Goal: Task Accomplishment & Management: Use online tool/utility

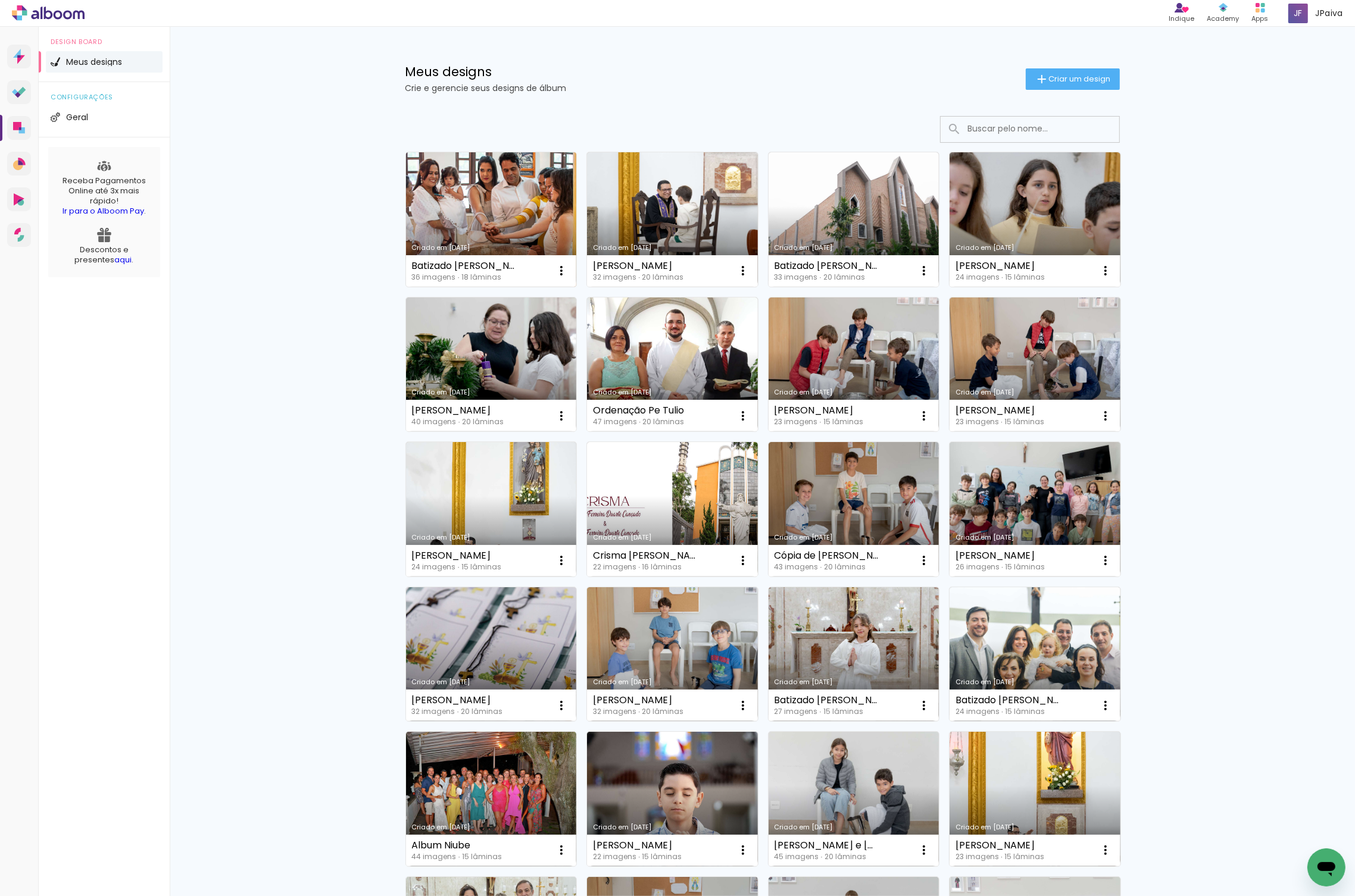
click at [479, 219] on link "Criado em [DATE]" at bounding box center [491, 219] width 171 height 134
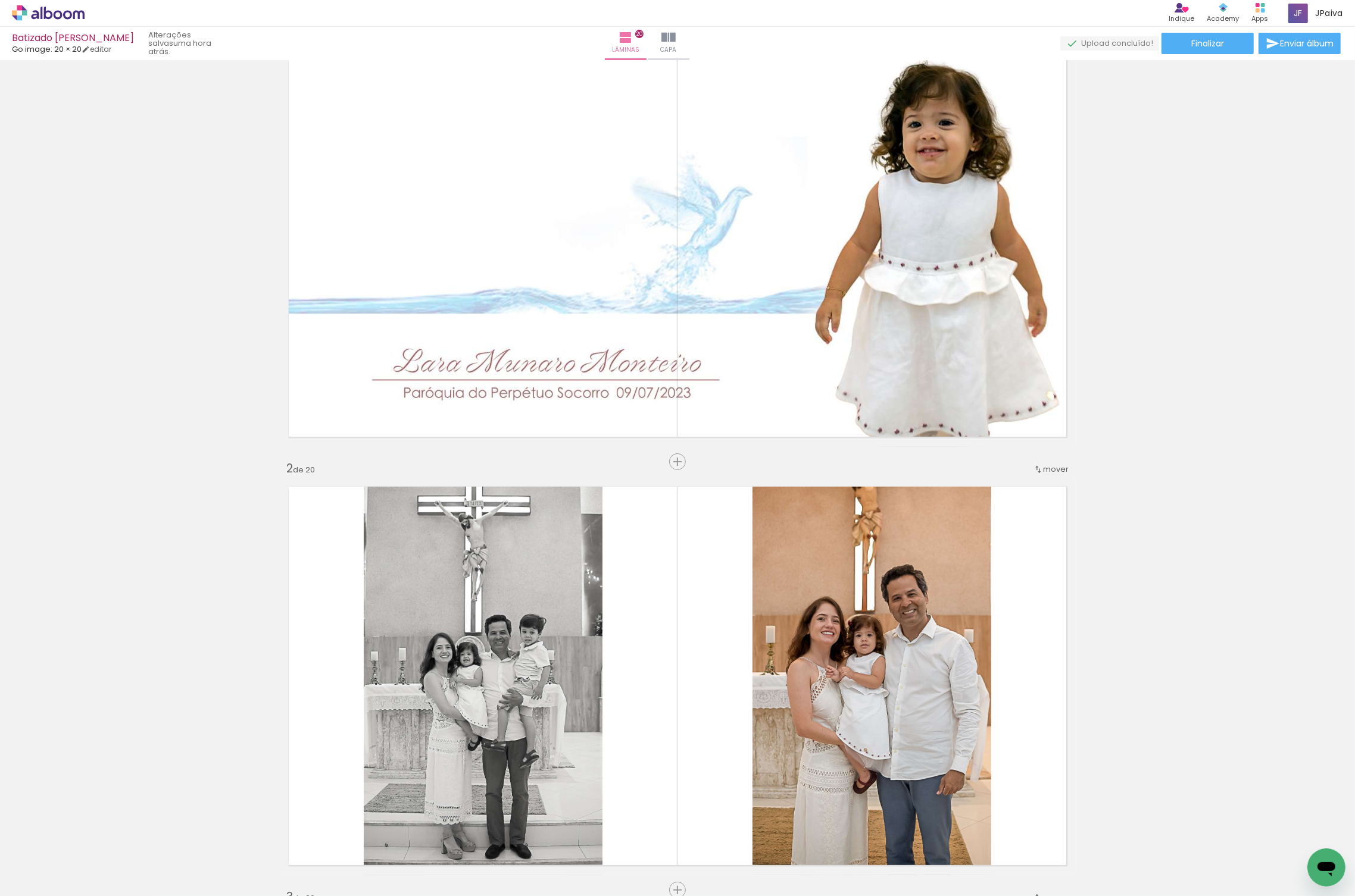
click at [98, 832] on iron-icon at bounding box center [93, 832] width 13 height 13
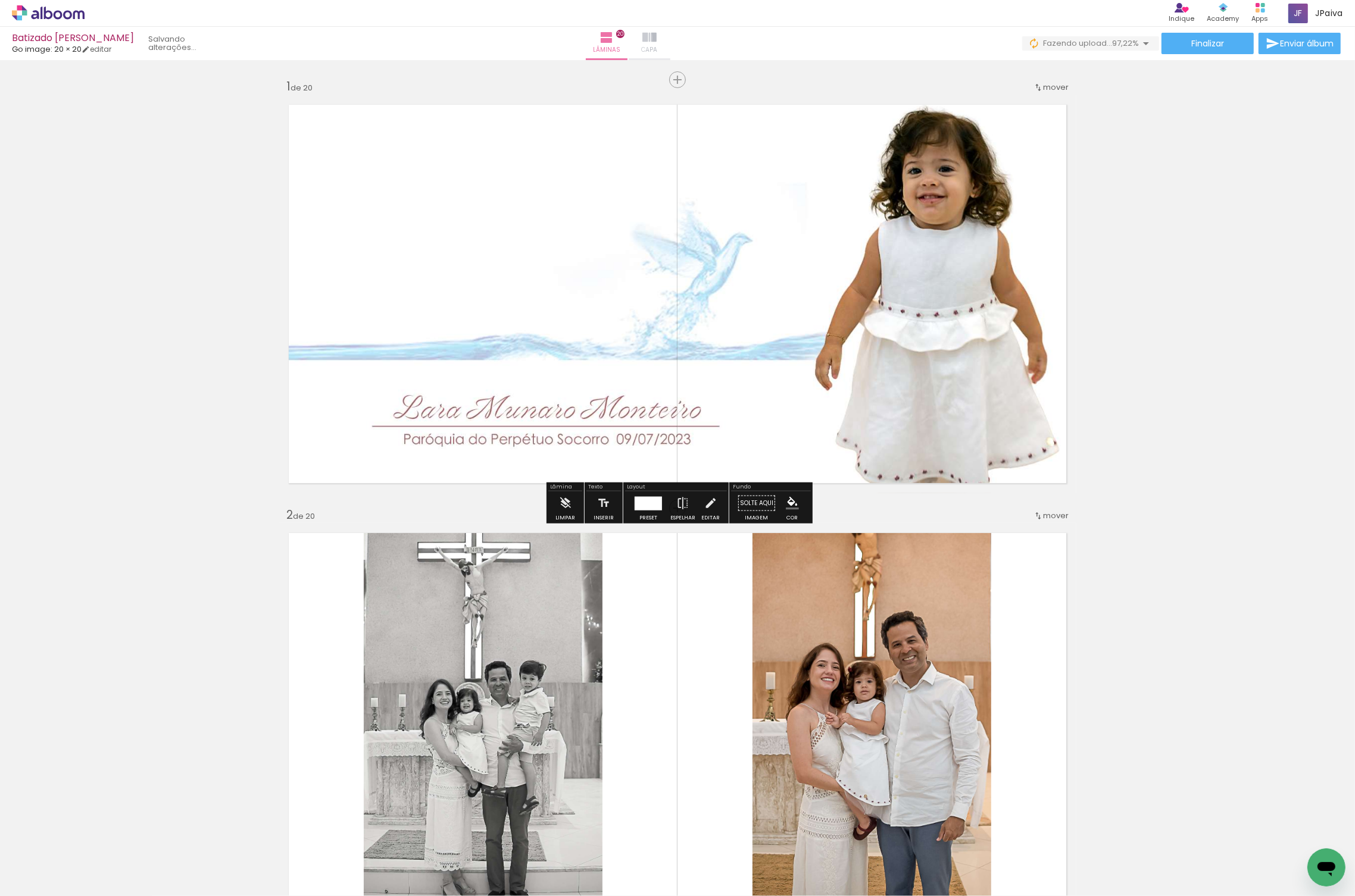
click at [670, 39] on paper-button "Capa" at bounding box center [649, 43] width 42 height 33
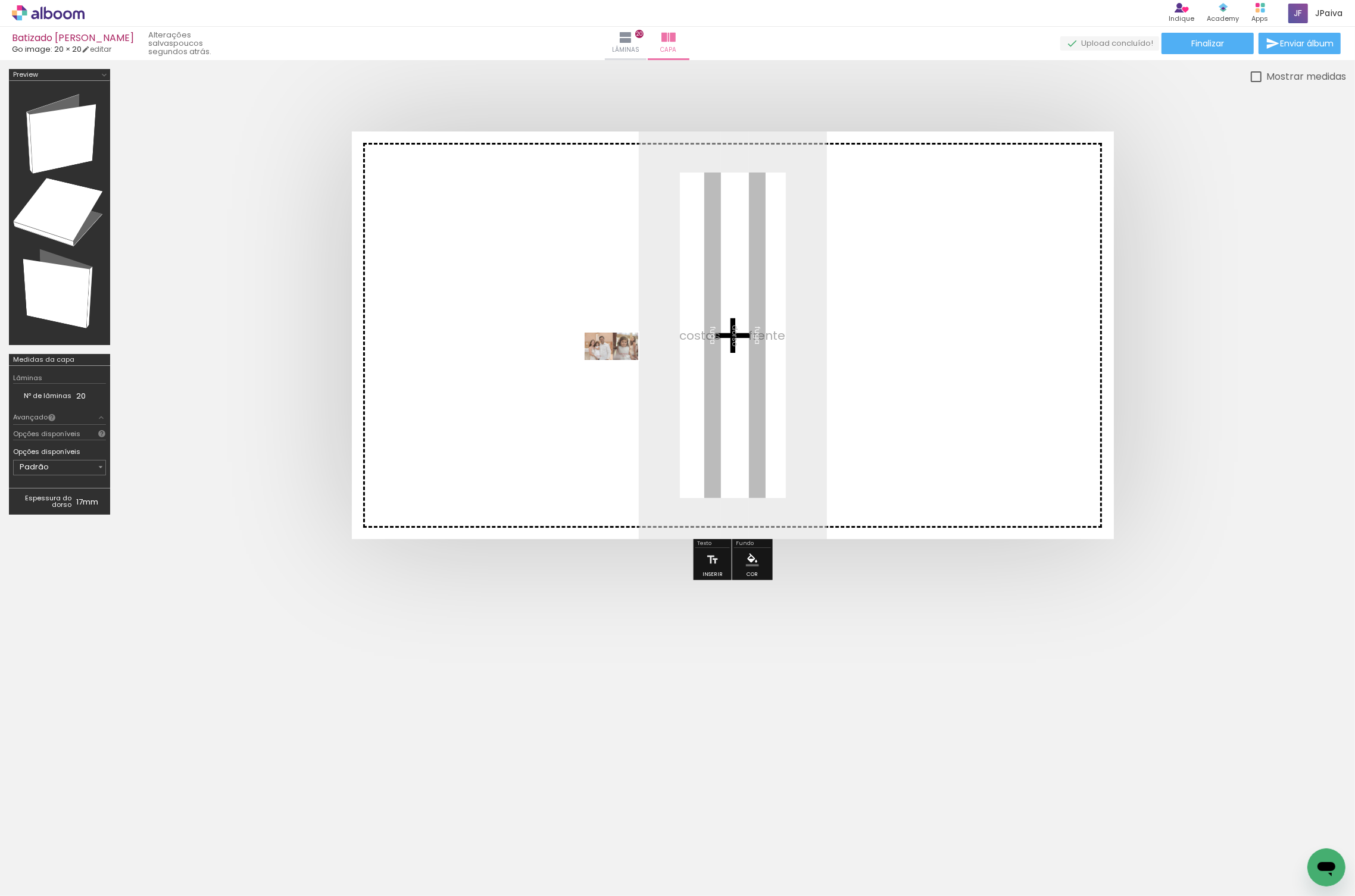
drag, startPoint x: 175, startPoint y: 835, endPoint x: 621, endPoint y: 366, distance: 647.2
click at [621, 368] on quentale-workspace at bounding box center [677, 448] width 1355 height 896
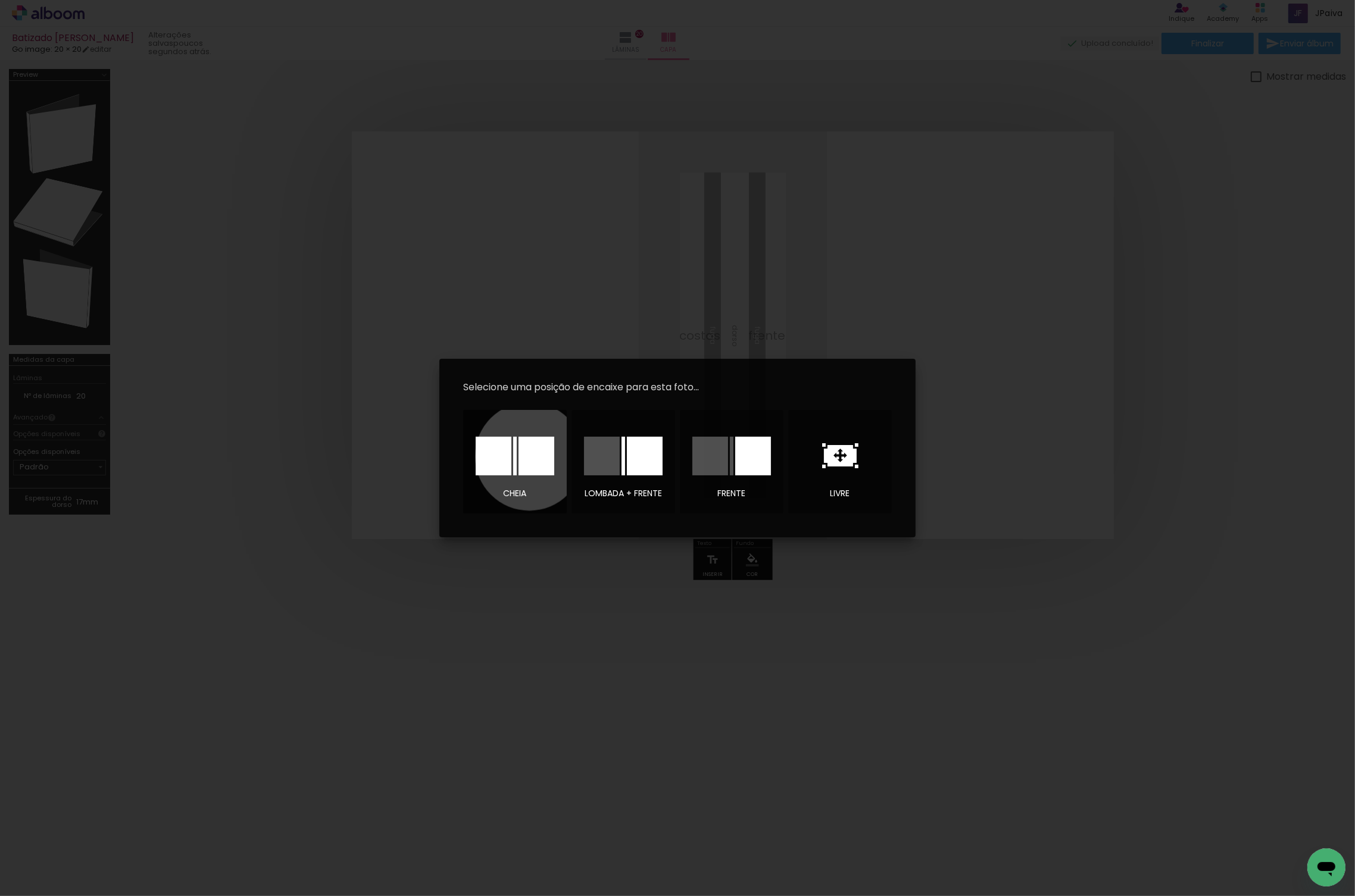
click at [529, 456] on div at bounding box center [537, 455] width 36 height 39
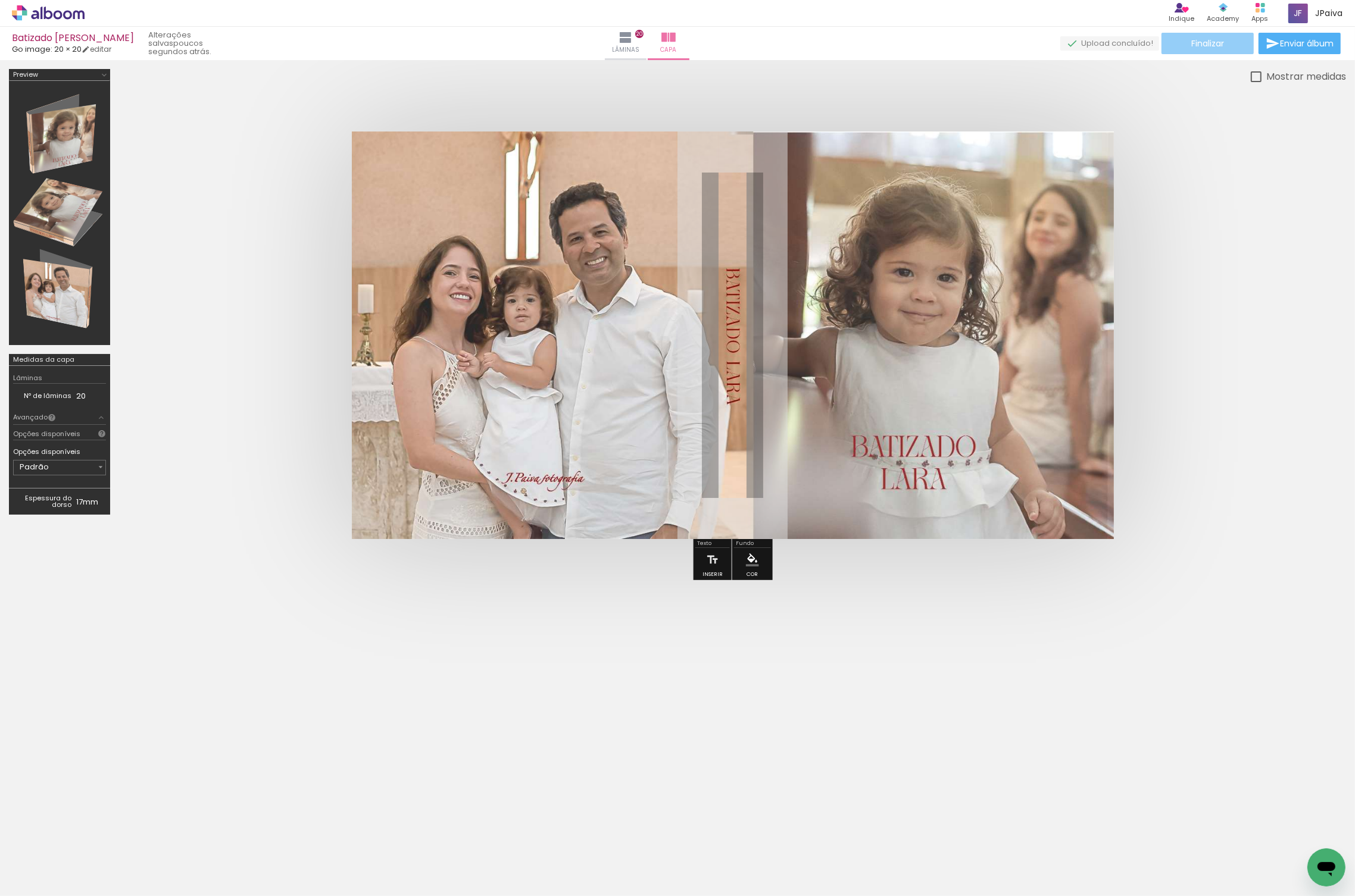
click at [1192, 40] on span "Finalizar" at bounding box center [1207, 44] width 33 height 9
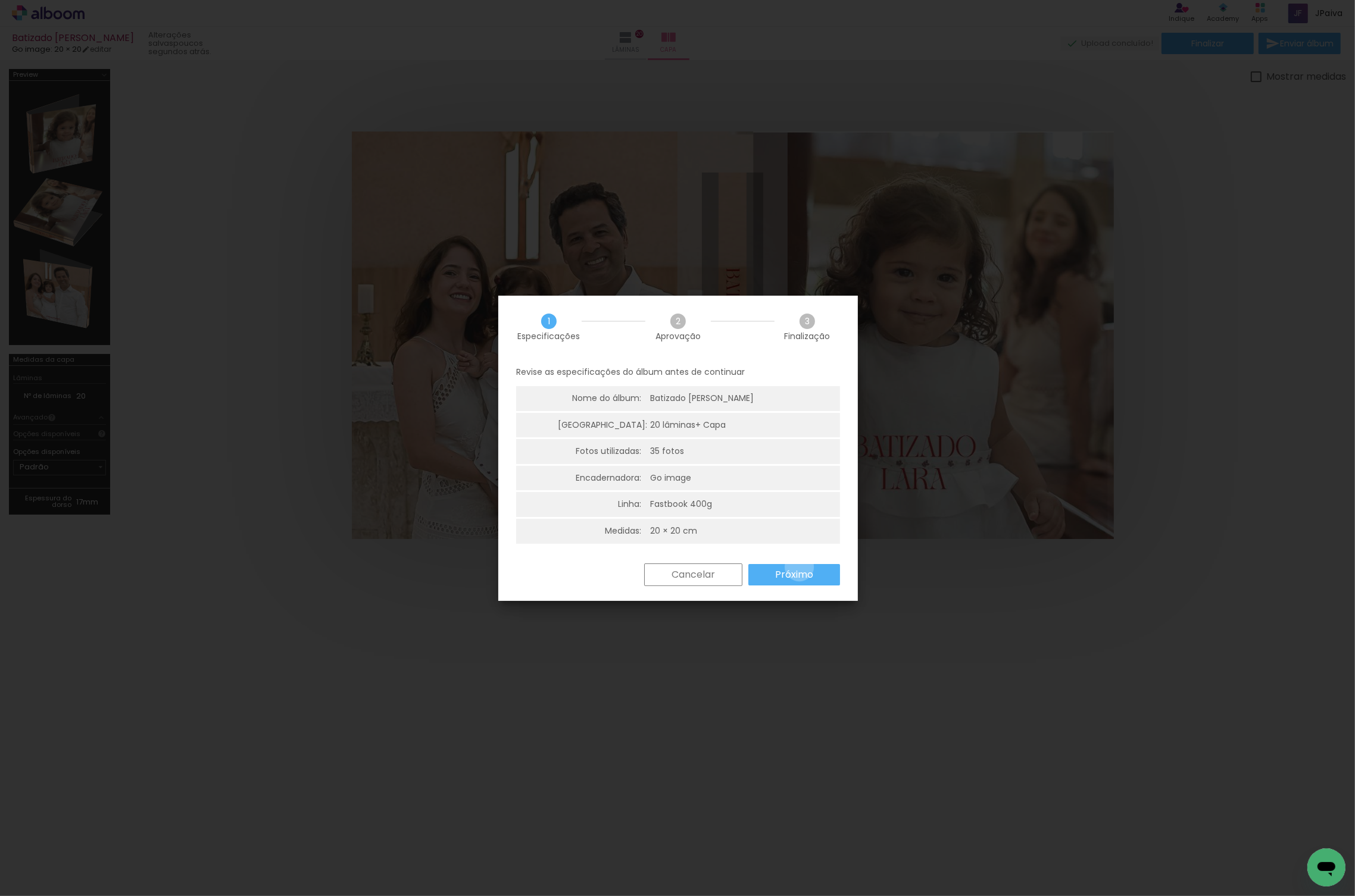
click at [798, 567] on paper-button "Próximo" at bounding box center [793, 574] width 92 height 21
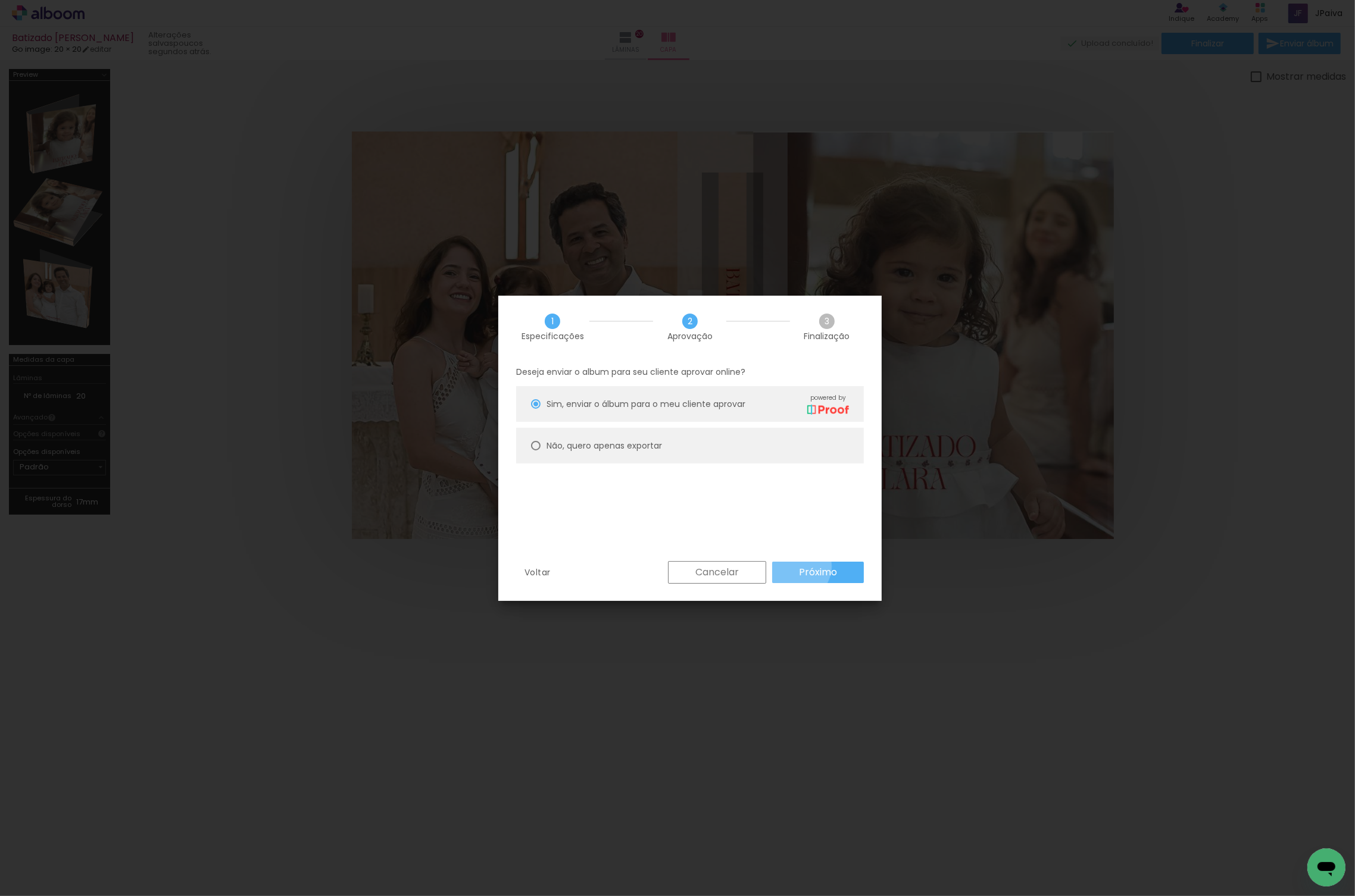
click at [0, 0] on slot "Próximo" at bounding box center [0, 0] width 0 height 0
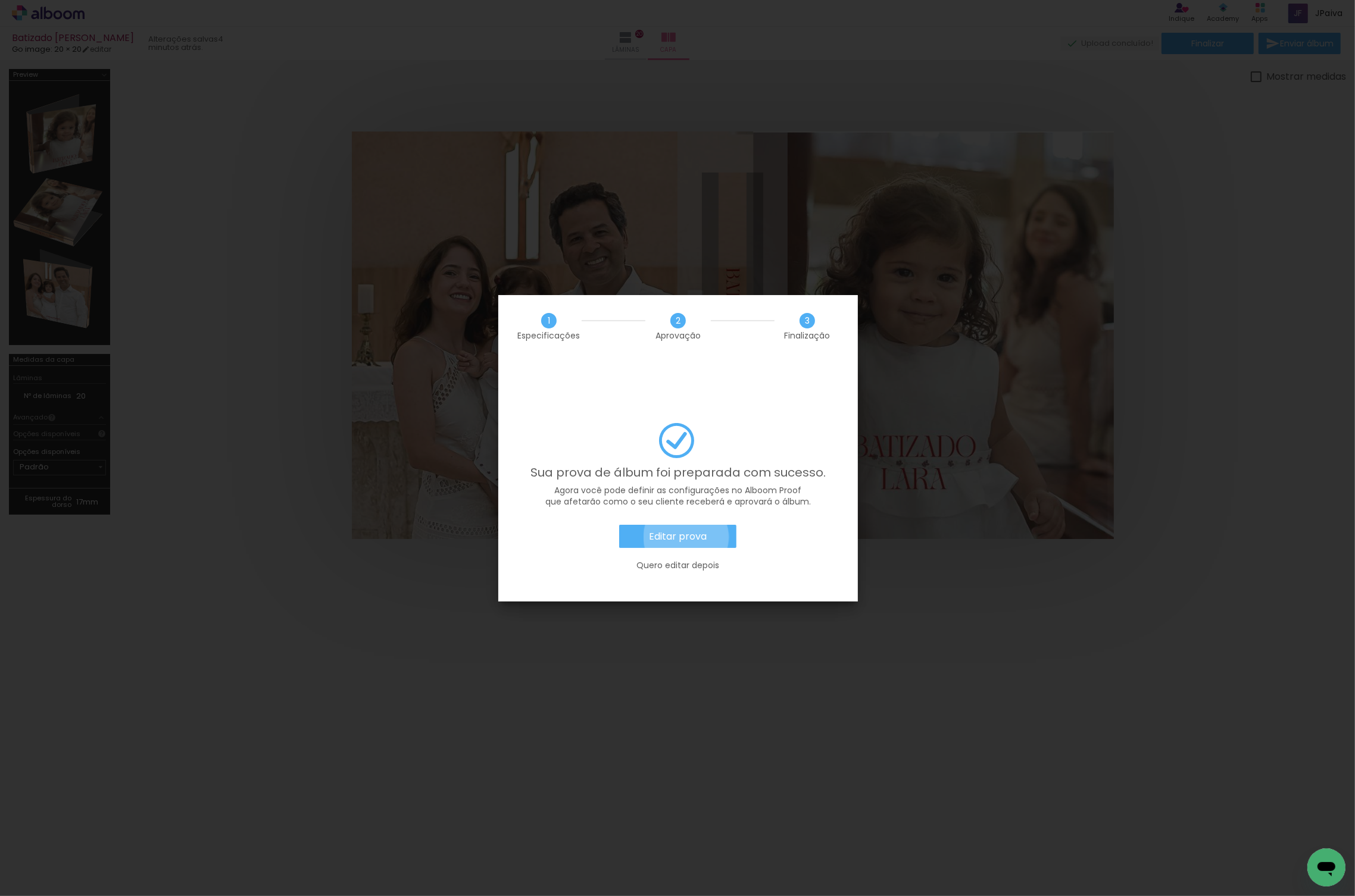
click at [0, 0] on slot "Editar prova" at bounding box center [0, 0] width 0 height 0
